Goal: Task Accomplishment & Management: Manage account settings

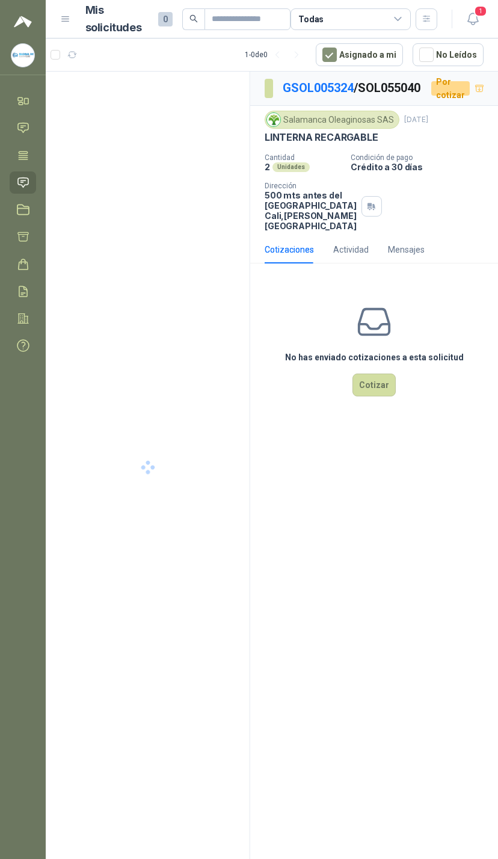
click at [477, 17] on span "1" at bounding box center [480, 10] width 13 height 11
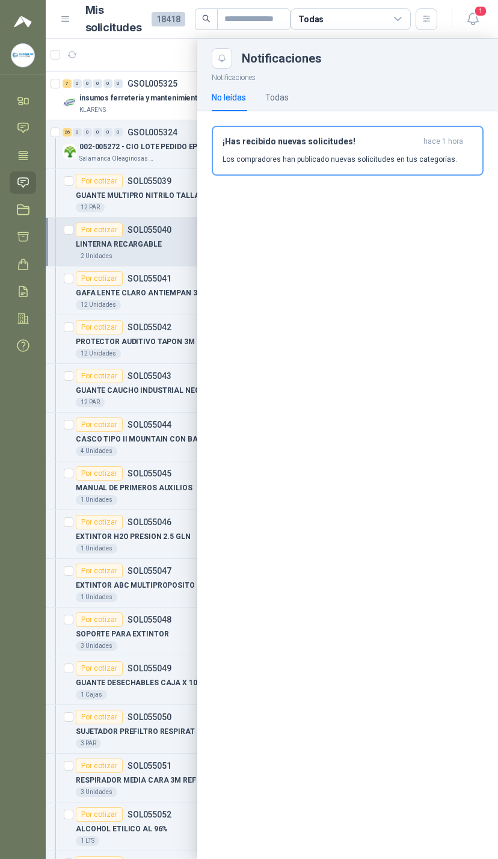
click at [368, 26] on div "Todas" at bounding box center [351, 19] width 120 height 22
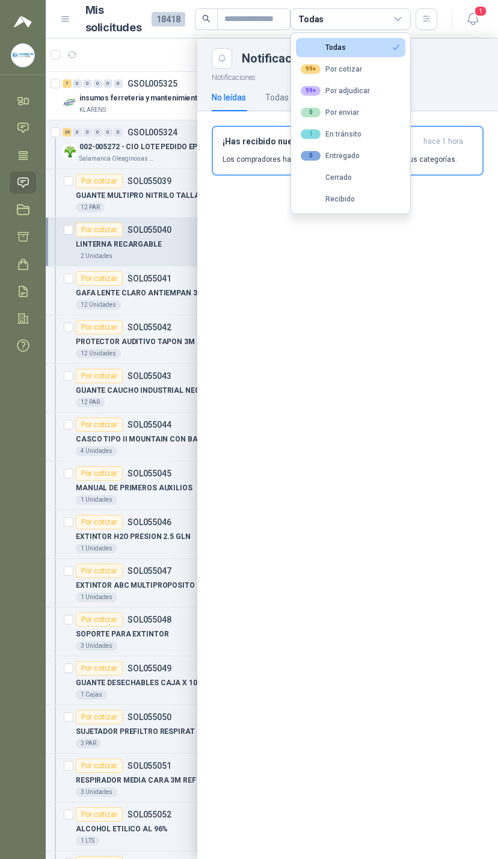
click at [358, 96] on div "99+ Por adjudicar" at bounding box center [335, 91] width 69 height 10
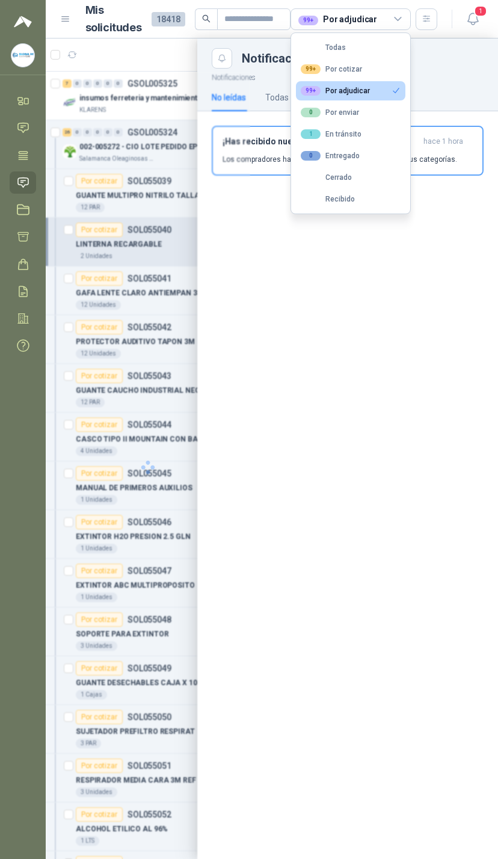
click at [266, 367] on div "Notificaciones No leídas Todas ¡Has recibido nuevas solicitudes! hace 1 hora Lo…" at bounding box center [347, 464] width 301 height 790
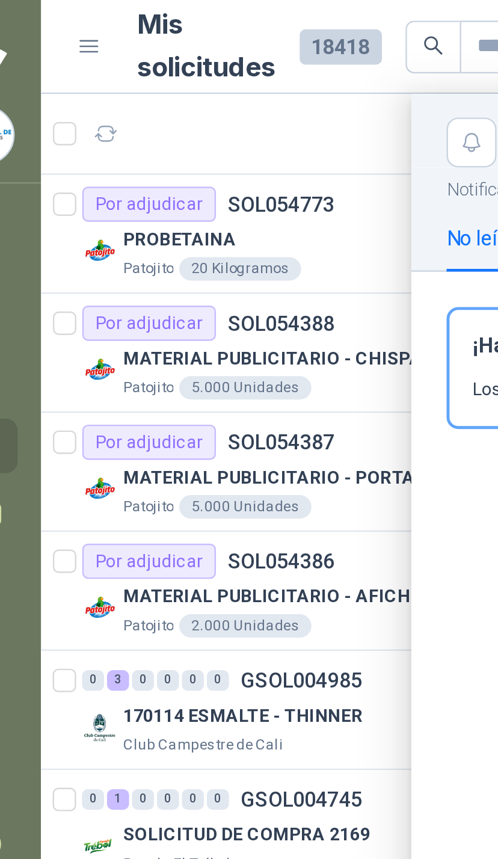
click at [143, 235] on div at bounding box center [272, 448] width 452 height 821
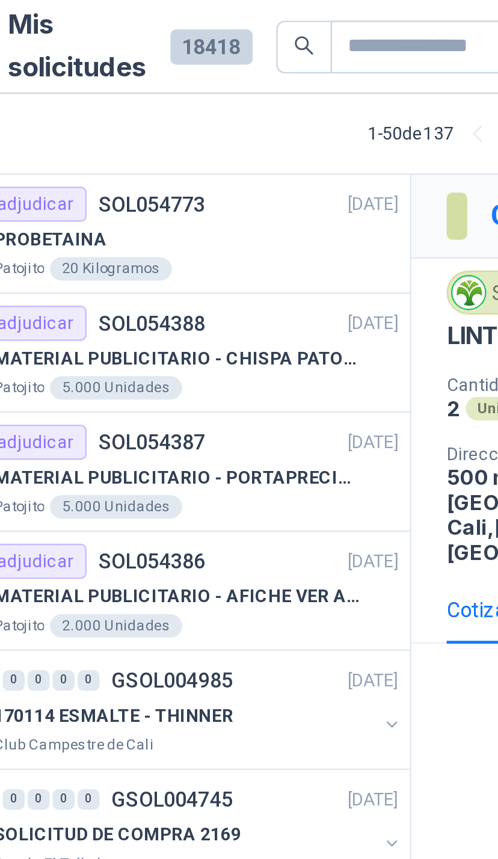
click at [238, 297] on button "button" at bounding box center [243, 297] width 10 height 10
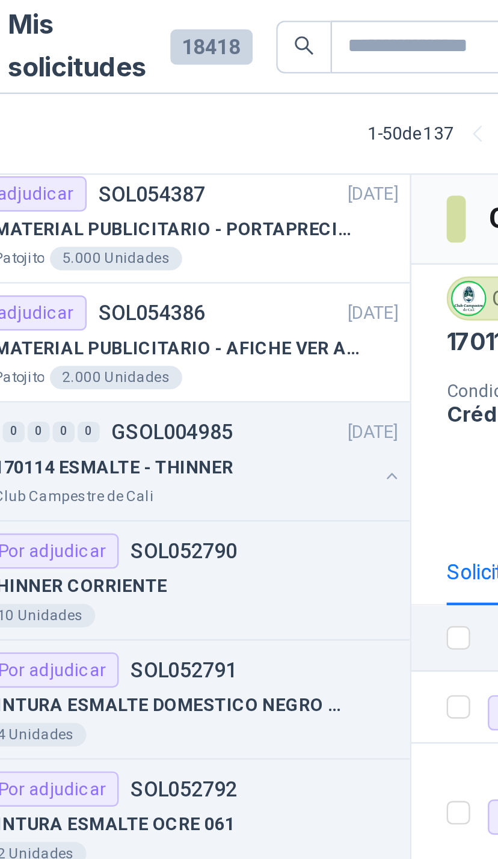
scroll to position [103, 0]
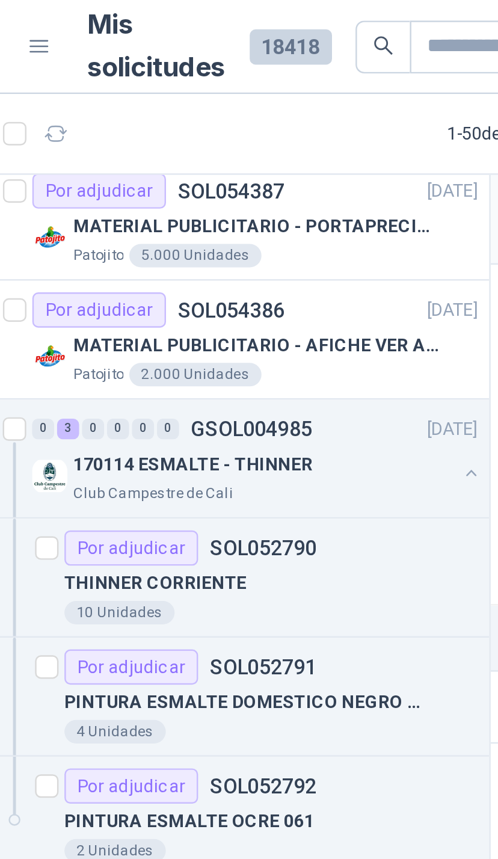
click at [185, 188] on div "170114 ESMALTE - THINNER" at bounding box center [157, 190] width 156 height 14
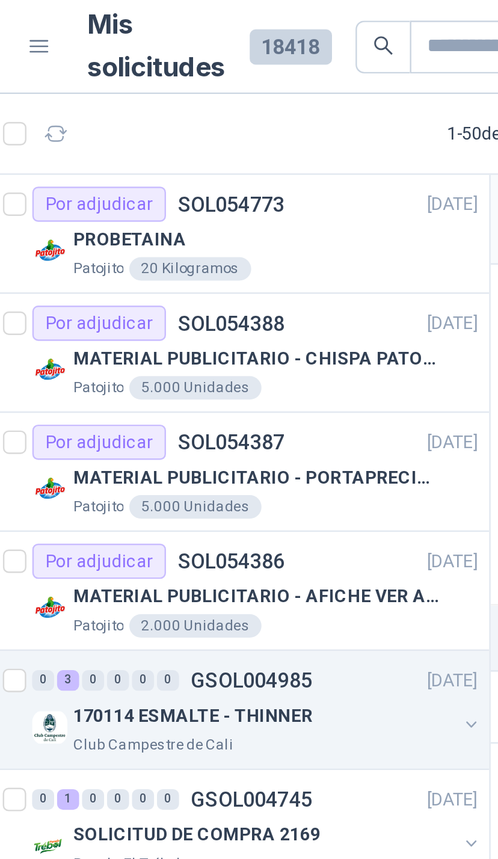
scroll to position [0, 0]
